Goal: Information Seeking & Learning: Learn about a topic

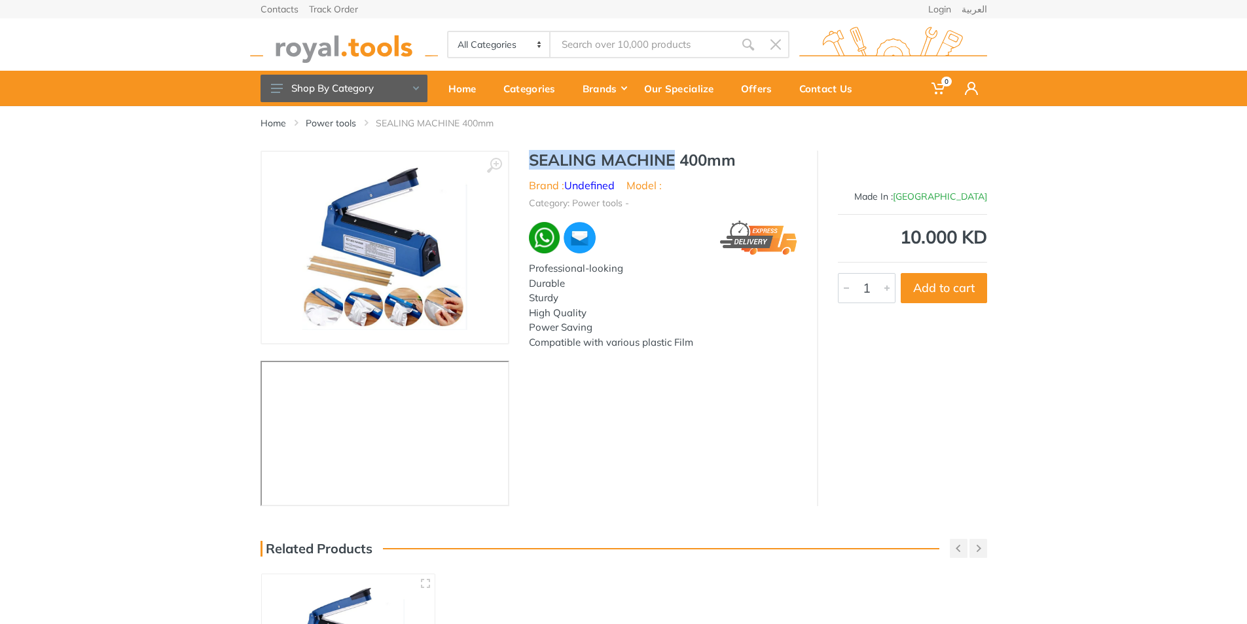
drag, startPoint x: 533, startPoint y: 162, endPoint x: 674, endPoint y: 164, distance: 141.3
click at [674, 164] on h1 "SEALING MACHINE 400mm" at bounding box center [663, 159] width 268 height 19
copy h1 "SEALING MACHINE"
type input "SEALING MACHINE"
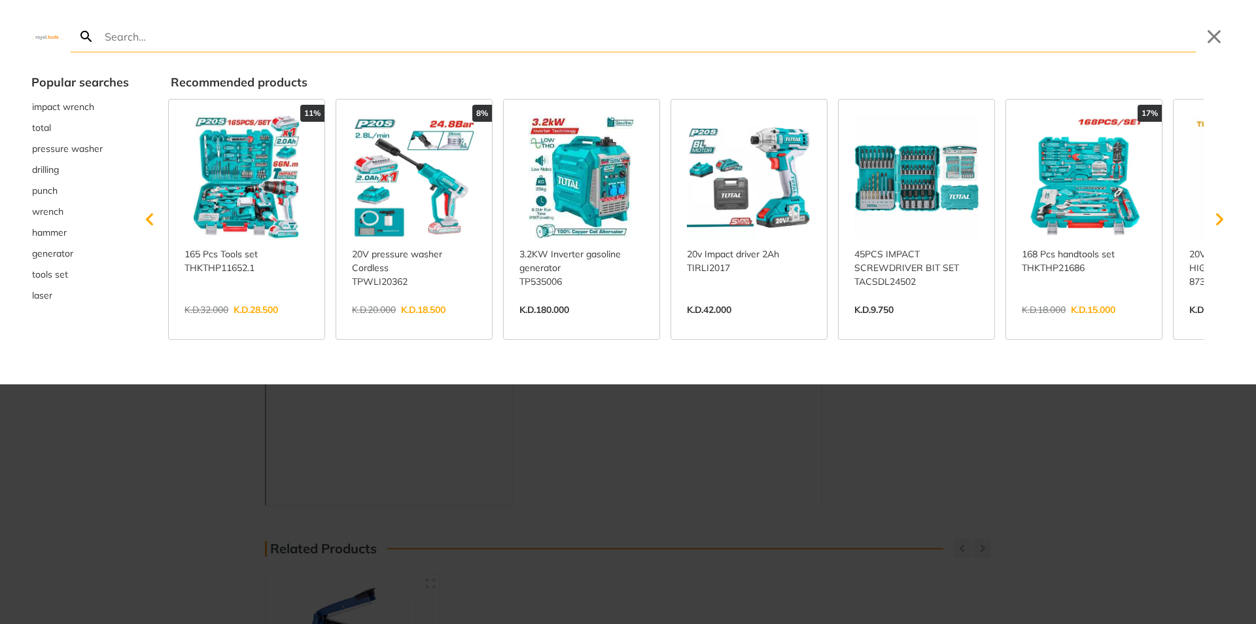
click at [221, 40] on input "Search" at bounding box center [649, 36] width 1094 height 31
type input "SEALING MACHINE"
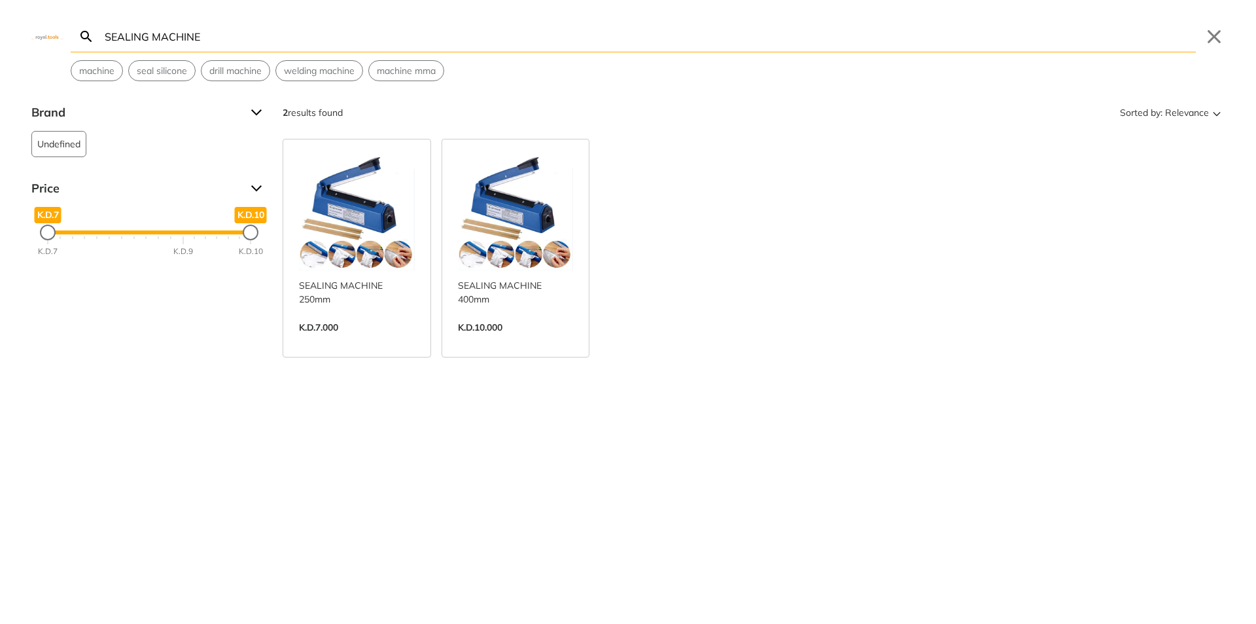
click at [329, 38] on input "SEALING MACHINE" at bounding box center [649, 36] width 1094 height 31
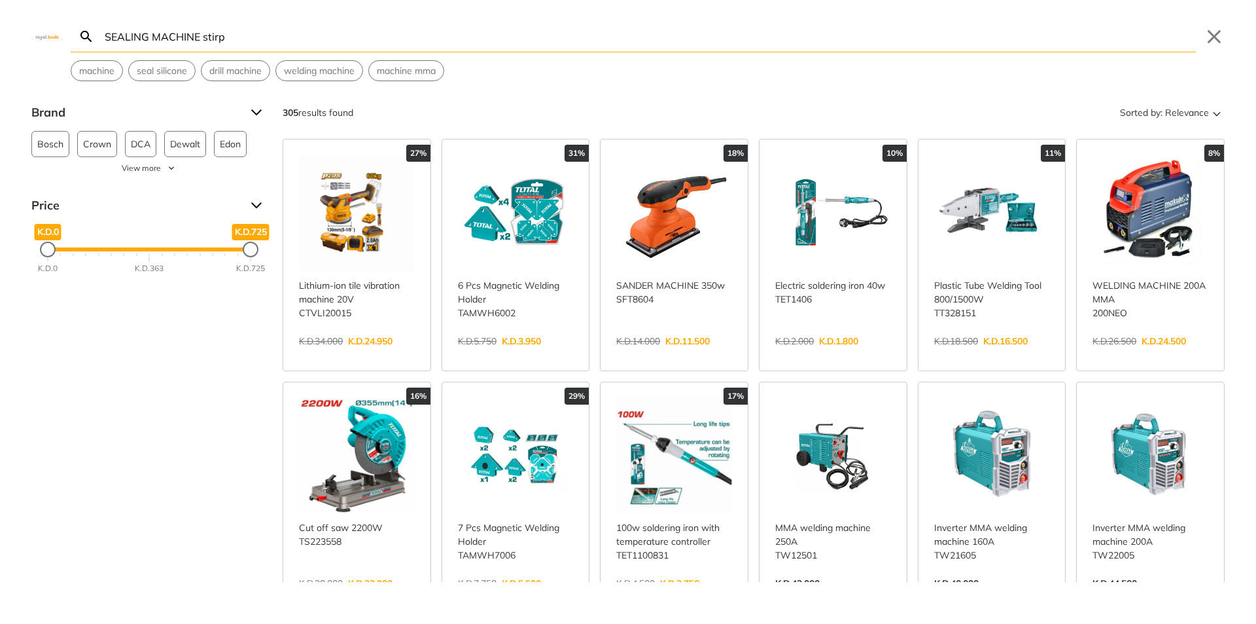
type input "SEALING MACHINE stirp"
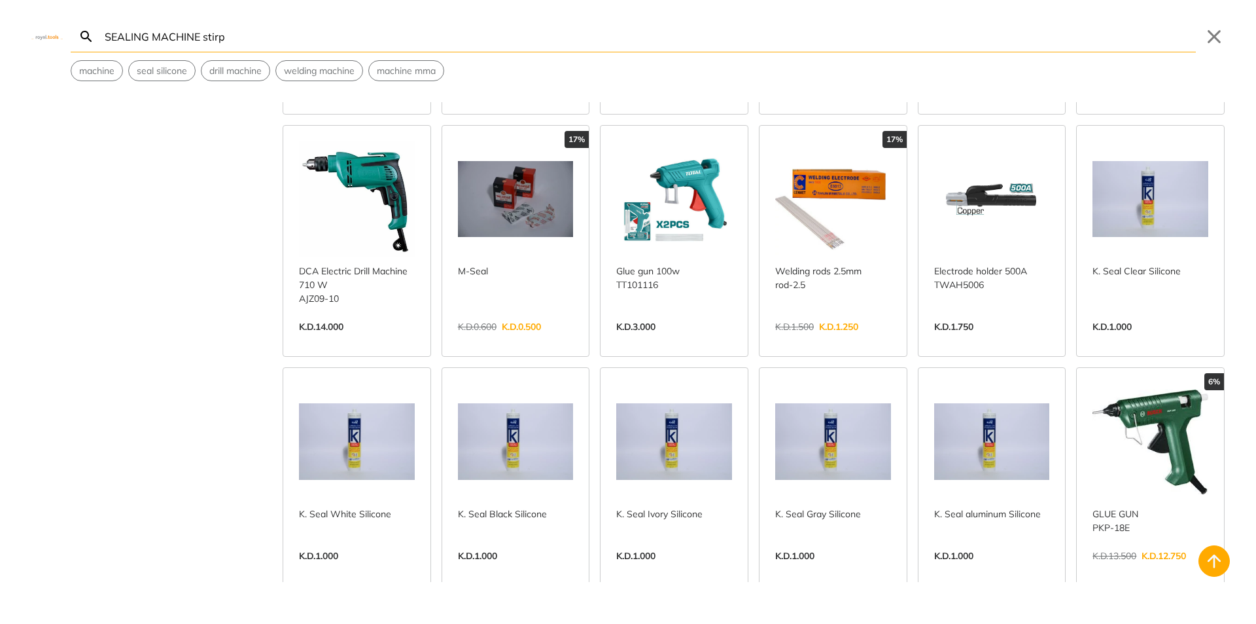
scroll to position [1047, 0]
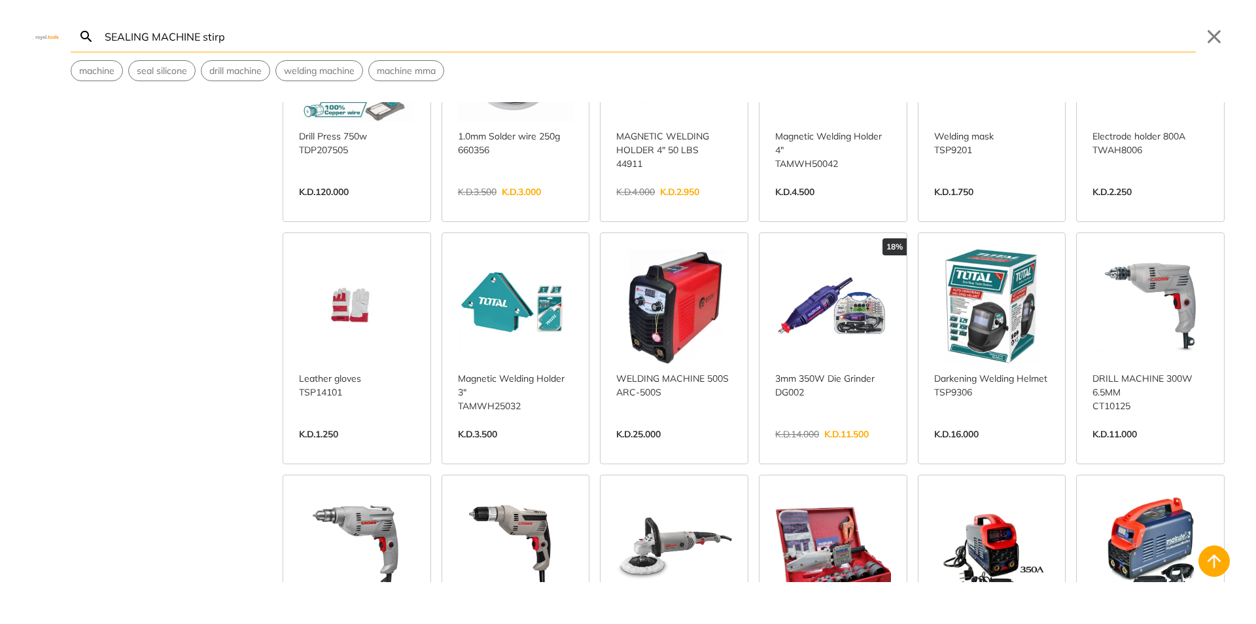
scroll to position [1636, 0]
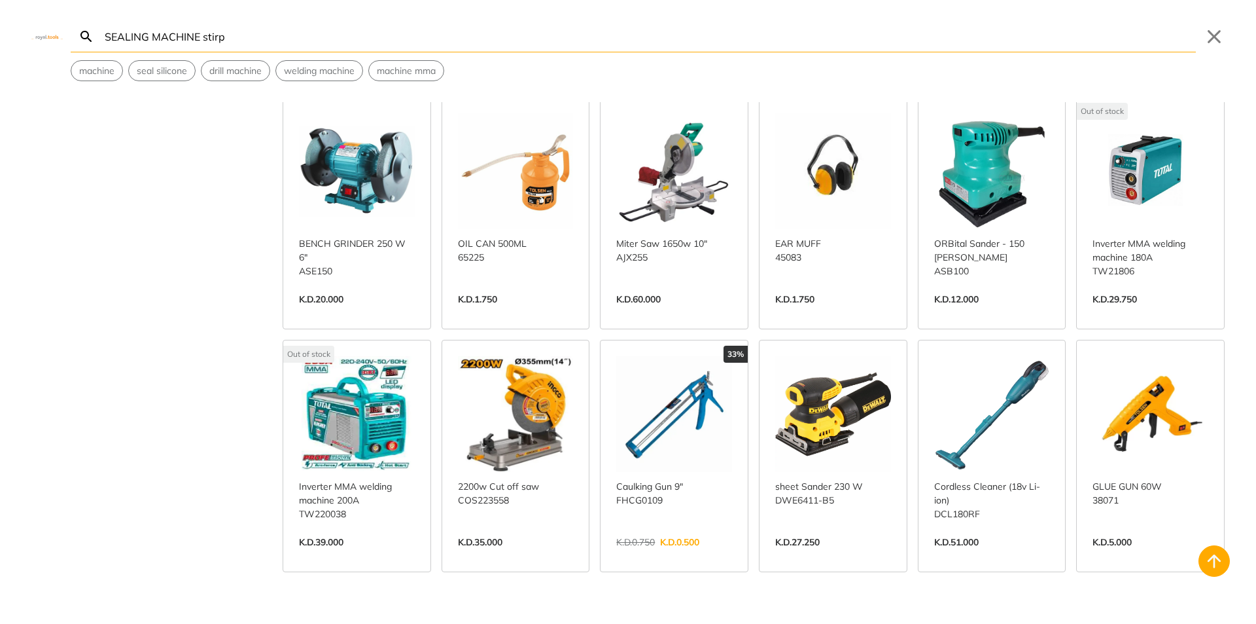
scroll to position [3445, 0]
